Goal: Use online tool/utility: Use online tool/utility

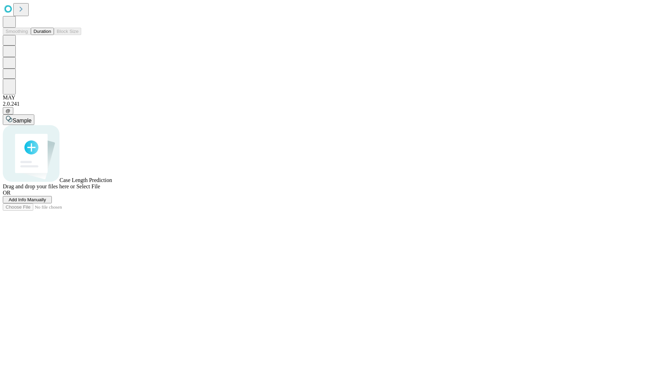
click at [51, 35] on button "Duration" at bounding box center [42, 31] width 23 height 7
click at [32, 118] on span "Sample" at bounding box center [22, 121] width 19 height 6
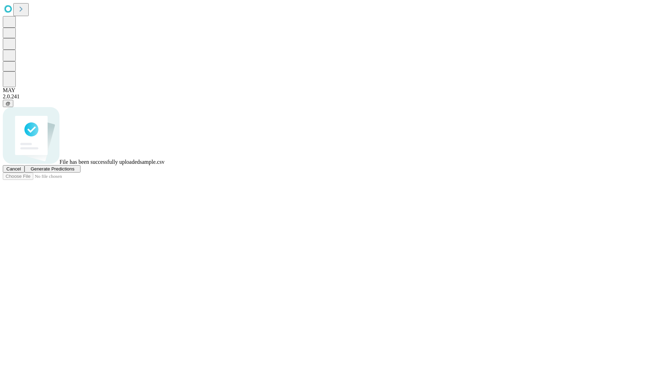
click at [74, 172] on span "Generate Predictions" at bounding box center [52, 168] width 44 height 5
